Goal: Information Seeking & Learning: Learn about a topic

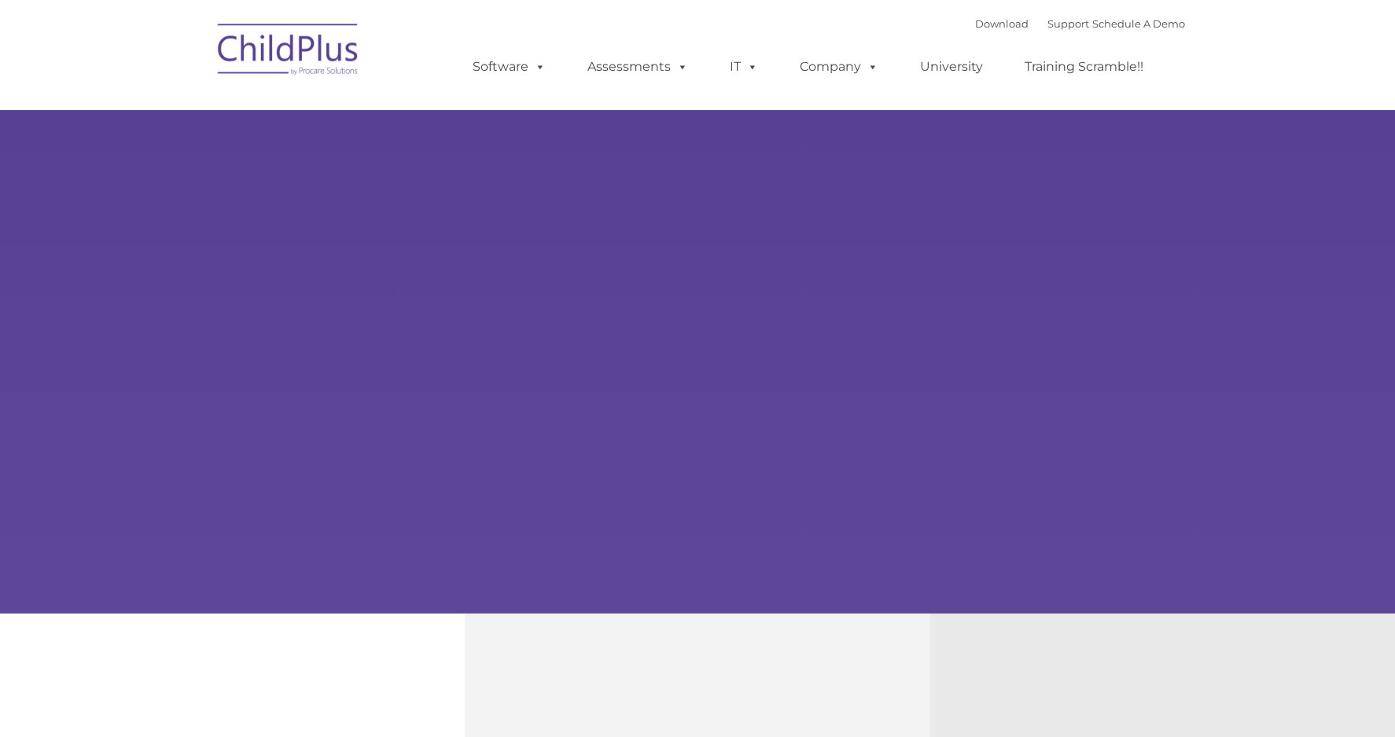
select select "MEDIUM"
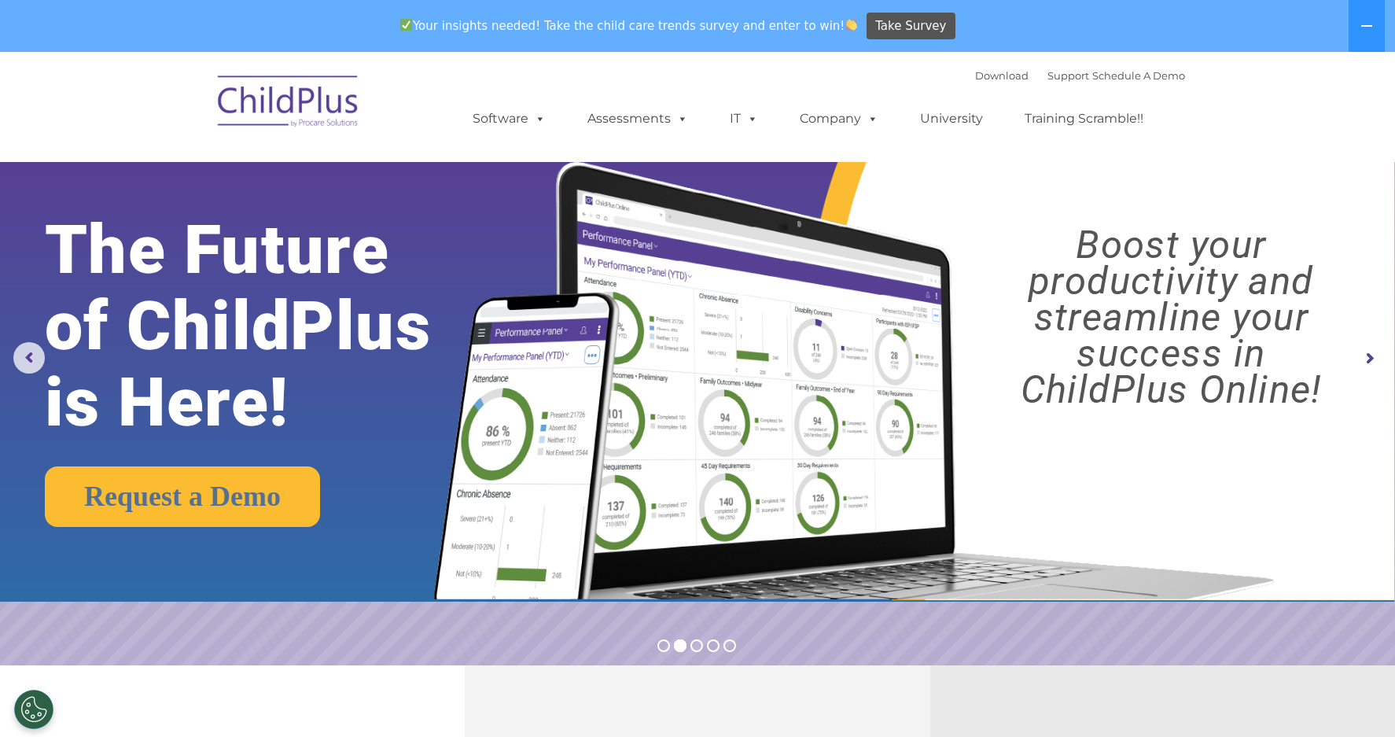
click at [962, 116] on link "University" at bounding box center [951, 118] width 94 height 31
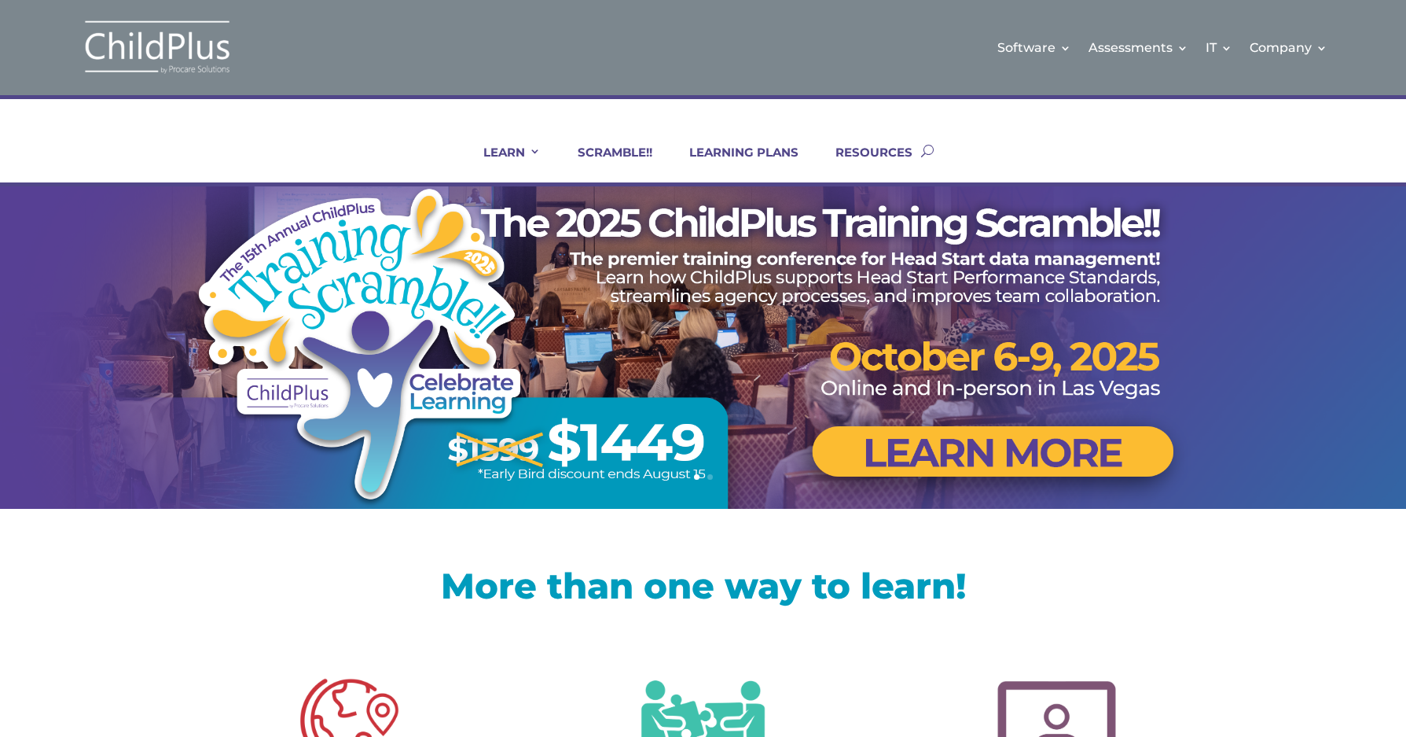
click at [735, 154] on link "LEARNING PLANS" at bounding box center [734, 164] width 129 height 38
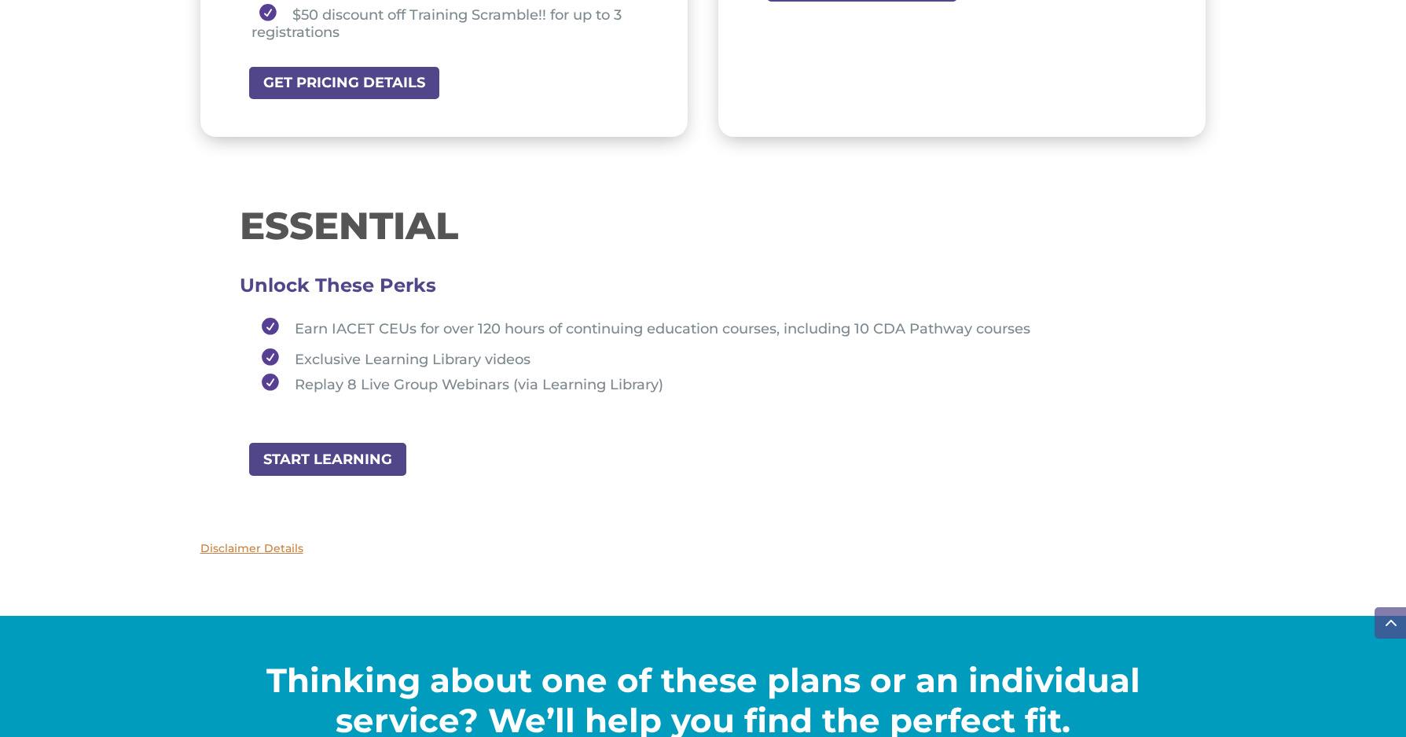
scroll to position [1635, 0]
